Goal: Task Accomplishment & Management: Complete application form

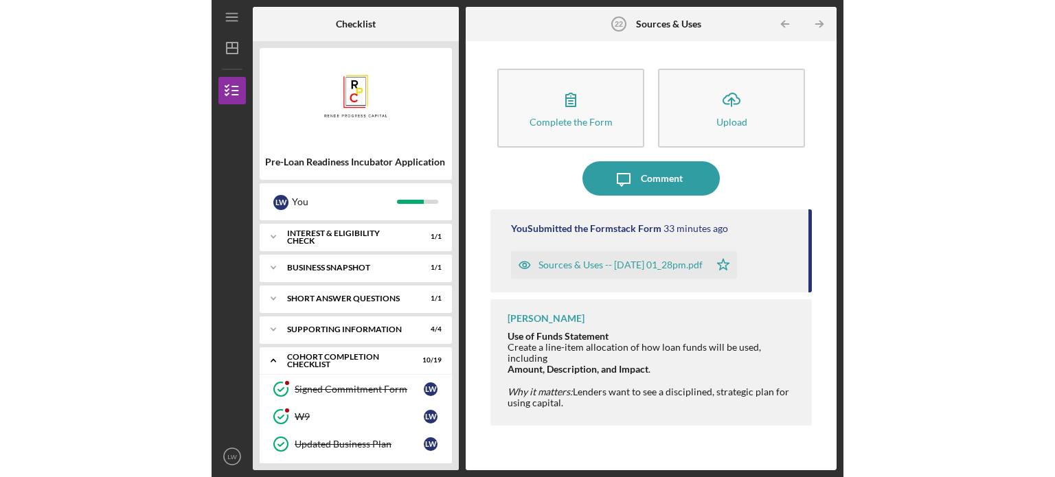
scroll to position [195, 0]
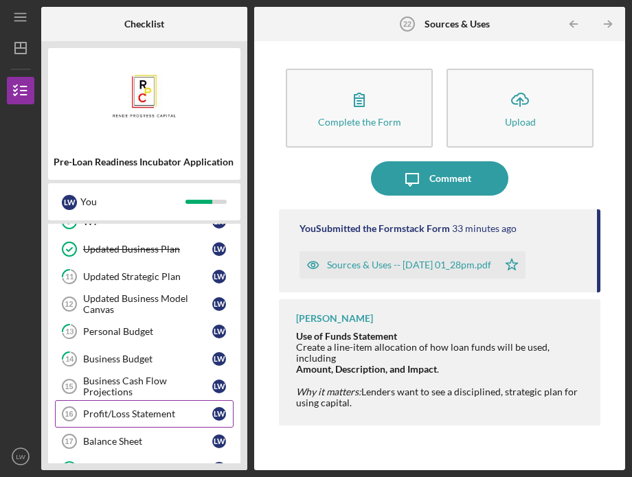
click at [157, 413] on div "Profit/Loss Statement" at bounding box center [147, 414] width 129 height 11
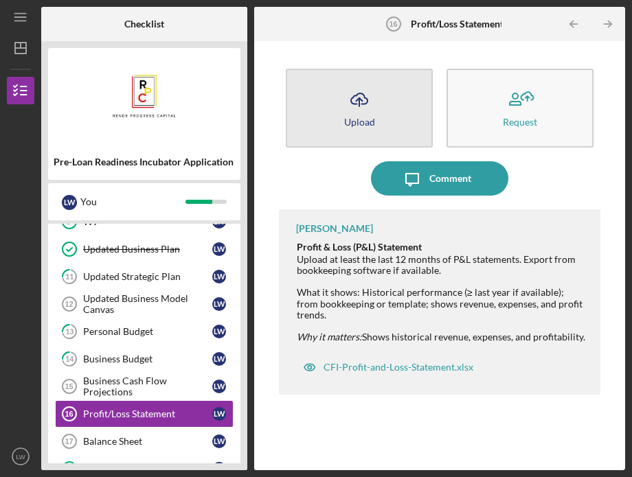
click at [381, 121] on button "Icon/Upload Upload" at bounding box center [359, 108] width 147 height 79
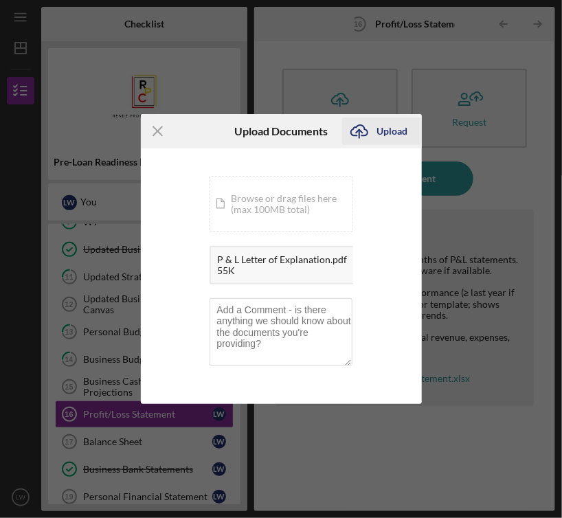
click at [386, 135] on div "Upload" at bounding box center [391, 130] width 31 height 27
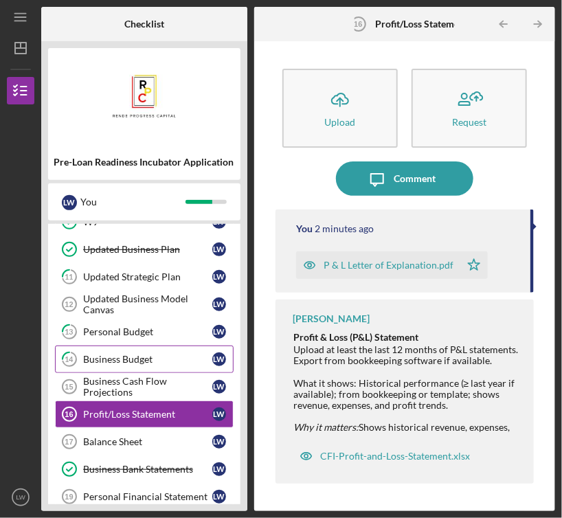
click at [184, 354] on div "Business Budget" at bounding box center [147, 359] width 129 height 11
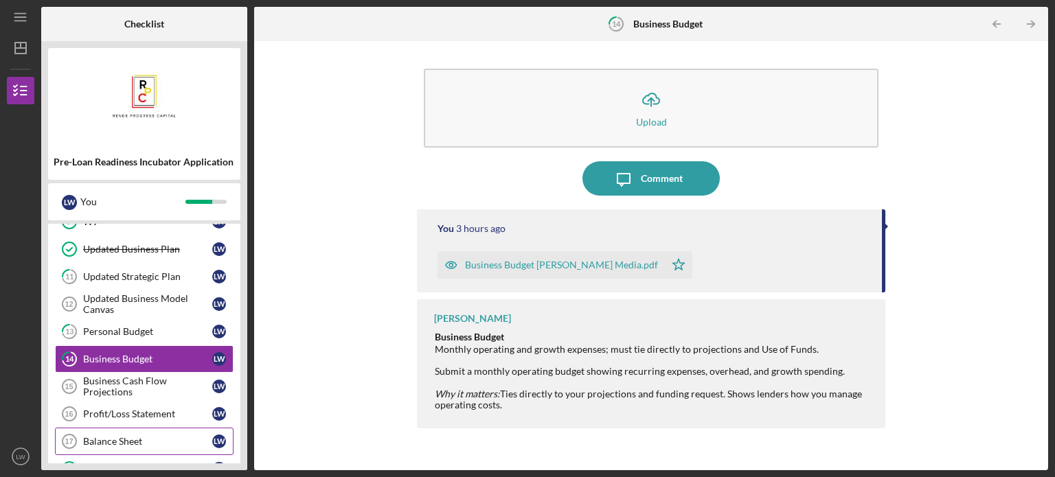
click at [145, 436] on div "Balance Sheet" at bounding box center [147, 441] width 129 height 11
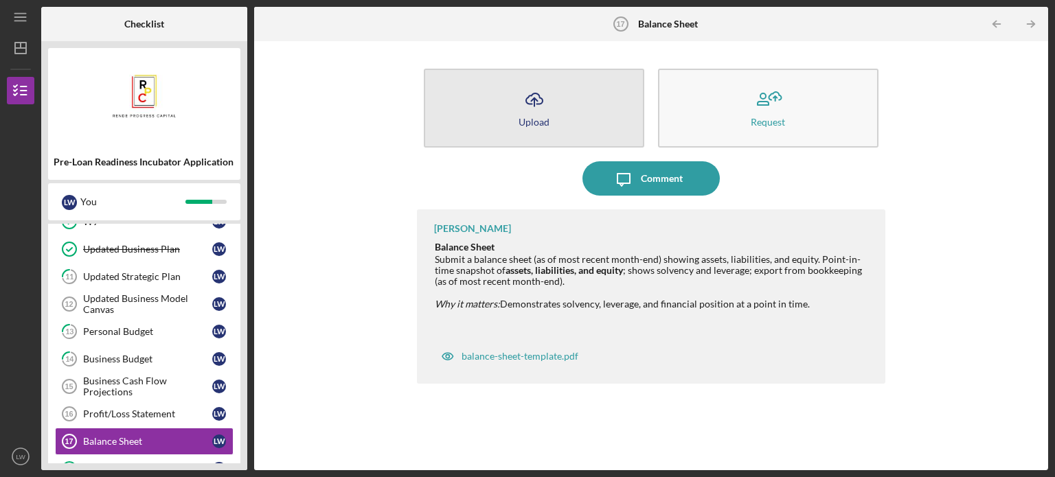
click at [546, 105] on icon "Icon/Upload" at bounding box center [534, 99] width 34 height 34
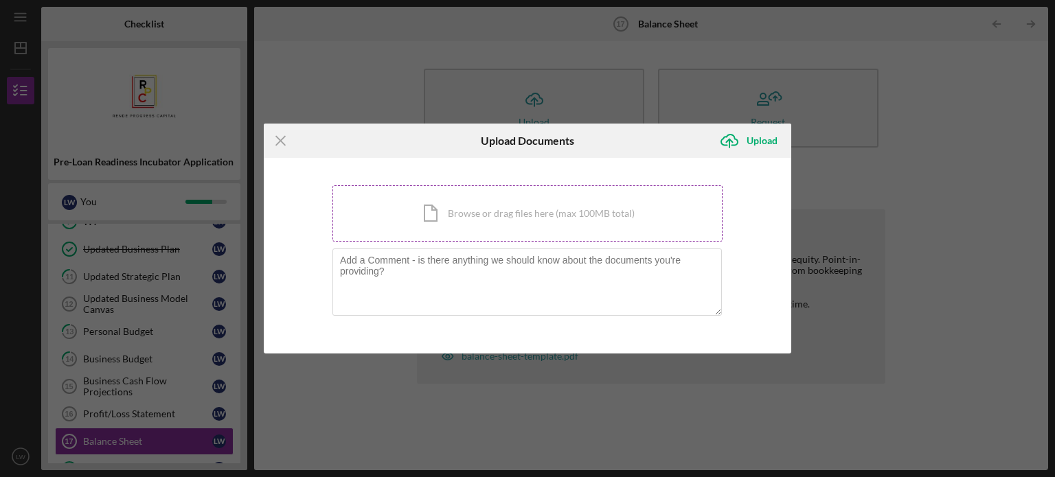
click at [554, 216] on div "Icon/Document Browse or drag files here (max 100MB total) Tap to choose files o…" at bounding box center [527, 213] width 390 height 56
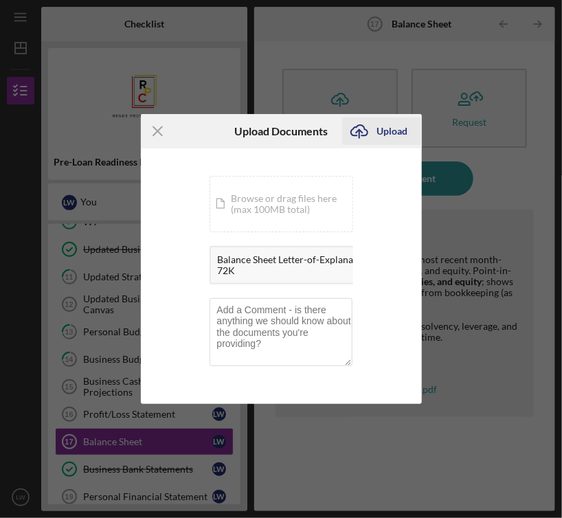
click at [383, 130] on div "Upload" at bounding box center [391, 130] width 31 height 27
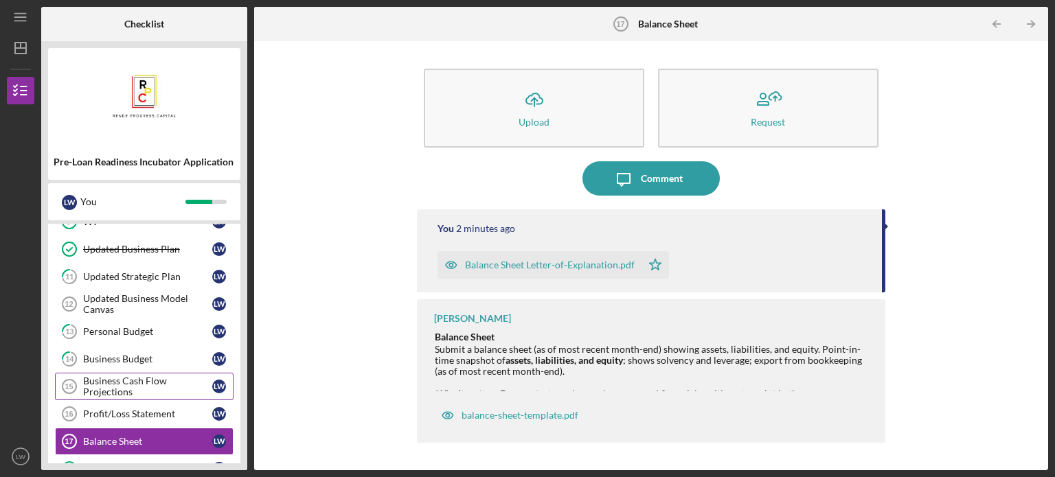
click at [123, 394] on div "Business Cash Flow Projections" at bounding box center [147, 387] width 129 height 22
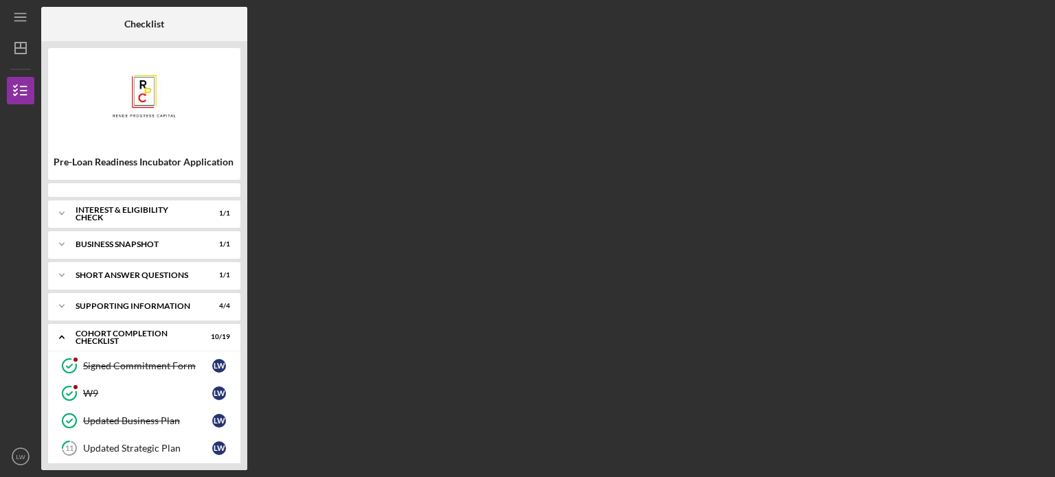
scroll to position [224, 0]
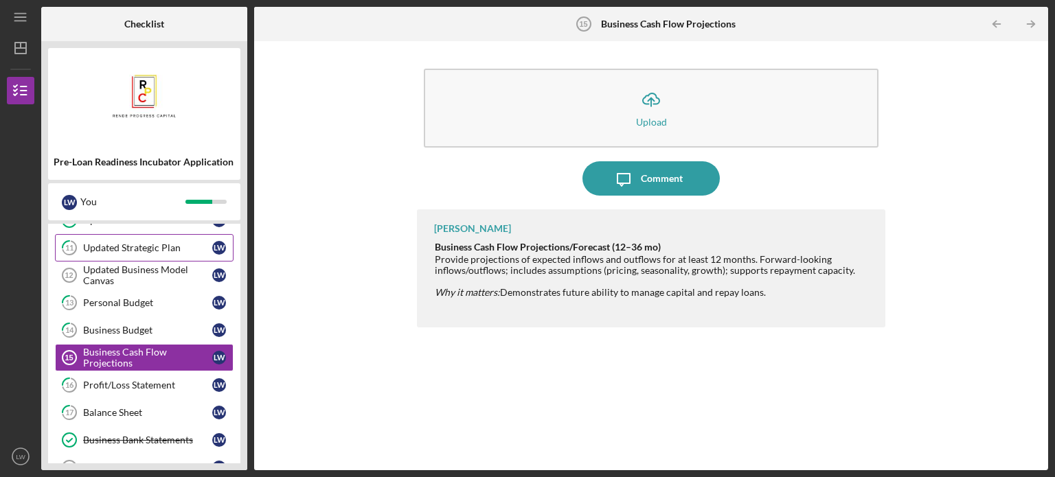
click at [190, 239] on link "11 Updated Strategic Plan [PERSON_NAME]" at bounding box center [144, 247] width 179 height 27
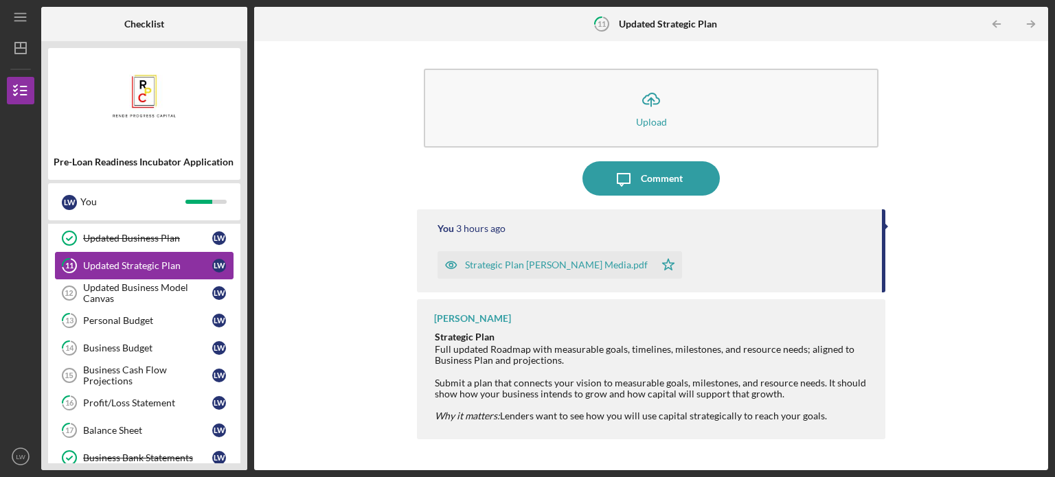
scroll to position [195, 0]
